Goal: Transaction & Acquisition: Download file/media

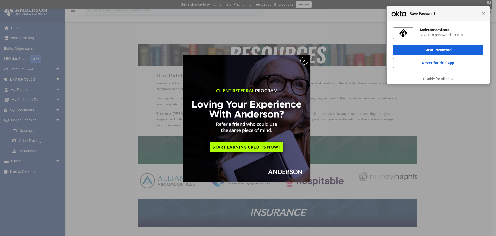
click at [308, 59] on button "x" at bounding box center [305, 61] width 8 height 8
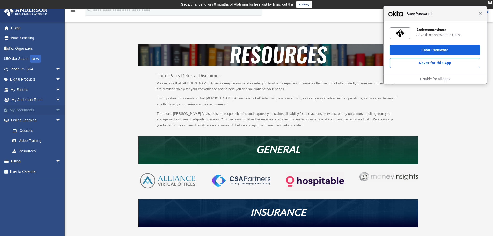
click at [56, 110] on span "arrow_drop_down" at bounding box center [61, 110] width 10 height 11
click at [26, 141] on link "Forms Library" at bounding box center [37, 140] width 61 height 10
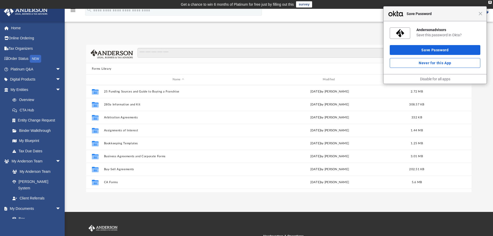
scroll to position [114, 381]
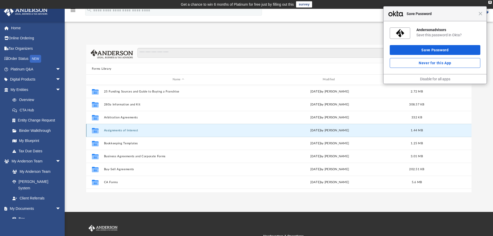
click at [117, 131] on button "Assignments of Interest" at bounding box center [178, 130] width 149 height 3
click at [119, 130] on button "Assignments of Interest" at bounding box center [178, 130] width 149 height 3
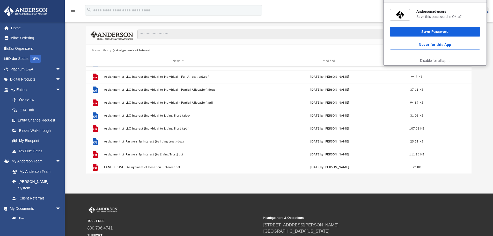
scroll to position [26, 0]
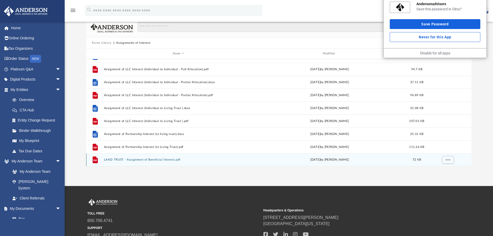
click at [166, 159] on button "LAND TRUST - Assignment of Beneficial Interest.pdf" at bounding box center [178, 159] width 149 height 3
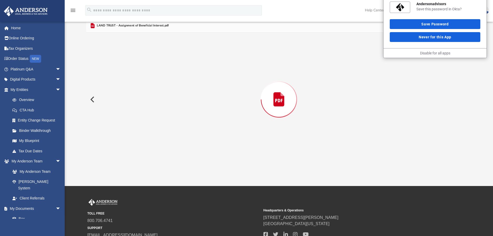
scroll to position [0, 0]
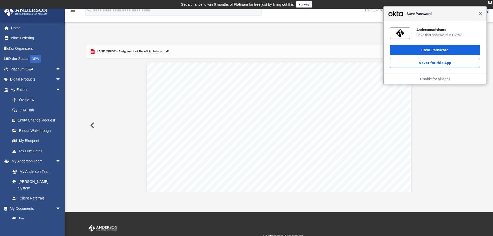
click at [479, 13] on span "Close" at bounding box center [480, 14] width 4 height 4
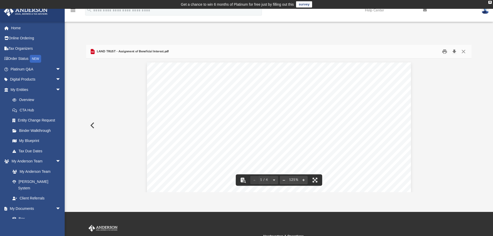
click at [452, 51] on button "Download" at bounding box center [453, 52] width 9 height 8
